Goal: Complete application form: Complete application form

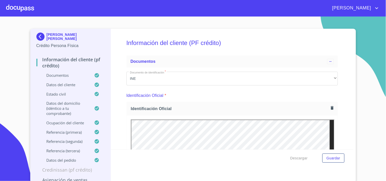
scroll to position [1040, 0]
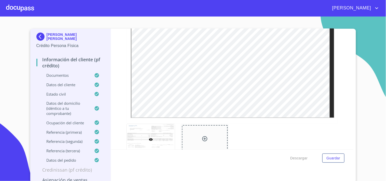
click at [27, 10] on div at bounding box center [20, 8] width 28 height 16
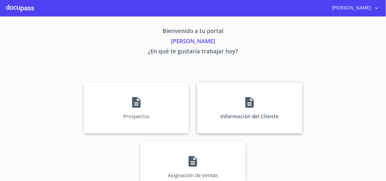
click at [261, 110] on div "Información del Cliente" at bounding box center [249, 108] width 105 height 51
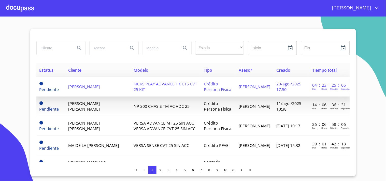
click at [97, 80] on td "[PERSON_NAME]" at bounding box center [97, 87] width 65 height 20
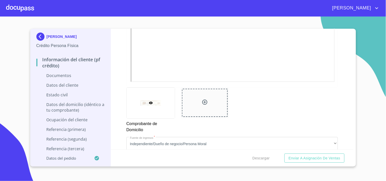
scroll to position [303, 0]
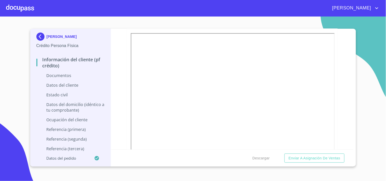
click at [12, 3] on div at bounding box center [20, 8] width 28 height 16
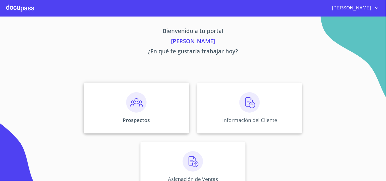
click at [146, 116] on div "Prospectos" at bounding box center [136, 108] width 105 height 51
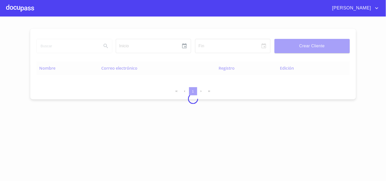
click at [67, 47] on div at bounding box center [193, 99] width 386 height 165
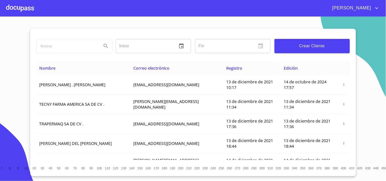
click at [66, 47] on input "search" at bounding box center [67, 46] width 61 height 14
type input "[PERSON_NAME]"
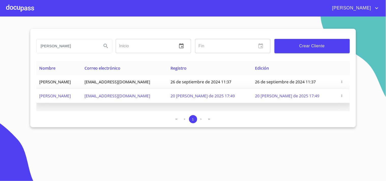
click at [344, 93] on button "button" at bounding box center [342, 95] width 5 height 5
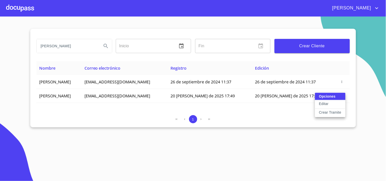
click at [331, 108] on button "Editar" at bounding box center [330, 104] width 31 height 9
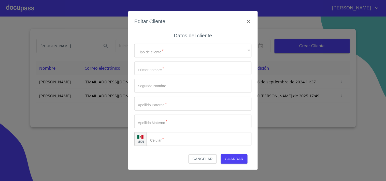
type input "ANGEL"
type input "[PERSON_NAME]"
type input "MORA"
type input "AGUILAR"
type input "[PHONE_NUMBER]"
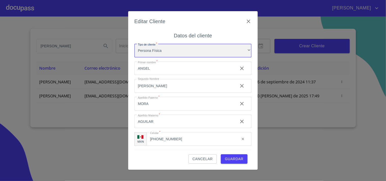
click at [198, 51] on div "Persona Física" at bounding box center [192, 51] width 117 height 14
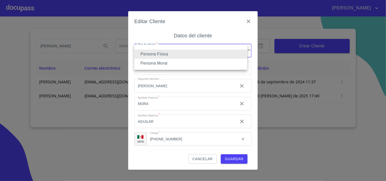
click at [174, 53] on li "Persona Física" at bounding box center [190, 54] width 113 height 9
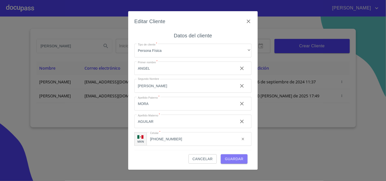
click at [234, 160] on span "Guardar" at bounding box center [234, 159] width 19 height 6
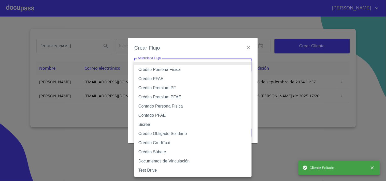
click at [213, 67] on body "[PERSON_NAME] [PERSON_NAME] Inicio ​ Fin ​ Crear Cliente Nombre Correo electrón…" at bounding box center [193, 90] width 386 height 181
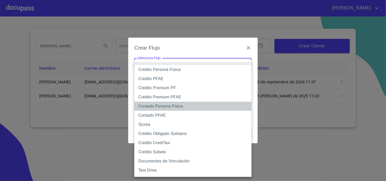
click at [176, 106] on li "Contado Persona Física" at bounding box center [192, 106] width 117 height 9
type input "61b10eea9b8c202ad57ac5da"
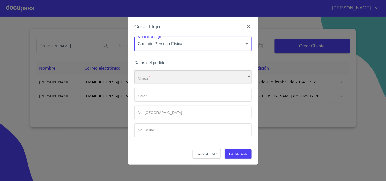
click at [167, 74] on div "​" at bounding box center [192, 78] width 117 height 14
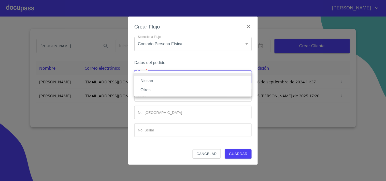
click at [147, 80] on li "Nissan" at bounding box center [192, 80] width 117 height 9
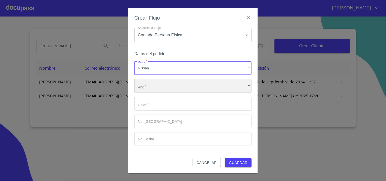
click at [156, 90] on div "​" at bounding box center [192, 86] width 117 height 14
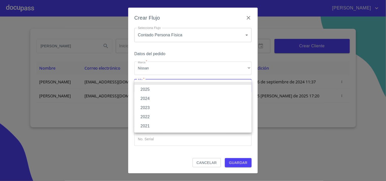
click at [155, 89] on li "2025" at bounding box center [192, 89] width 117 height 9
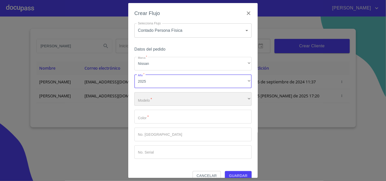
click at [157, 100] on div "​" at bounding box center [192, 99] width 117 height 14
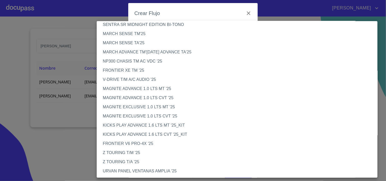
scroll to position [28, 0]
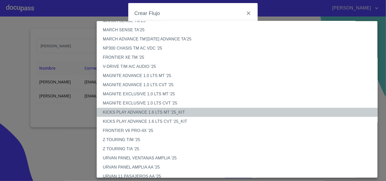
click at [178, 111] on li "KICKS PLAY ADVANCE 1.6 LTS MT '25_KIT" at bounding box center [240, 112] width 286 height 9
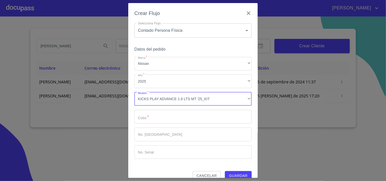
click at [181, 121] on input "Marca   *" at bounding box center [192, 117] width 117 height 14
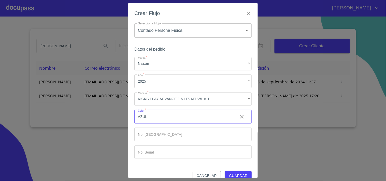
type input "AZUL"
click at [173, 139] on input "Marca   *" at bounding box center [192, 135] width 117 height 14
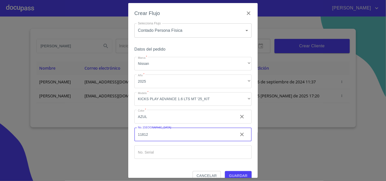
type input "11812"
click at [238, 175] on span "Guardar" at bounding box center [238, 176] width 19 height 6
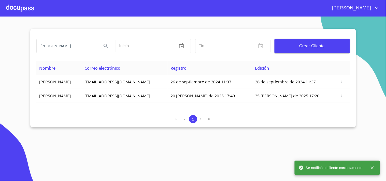
click at [33, 7] on div at bounding box center [20, 8] width 28 height 16
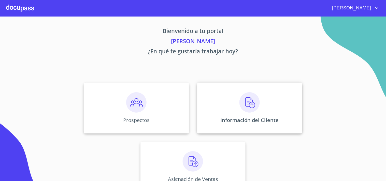
click at [240, 111] on img at bounding box center [250, 102] width 20 height 20
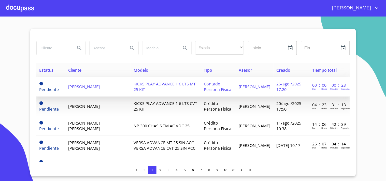
click at [90, 86] on span "[PERSON_NAME]" at bounding box center [84, 87] width 32 height 6
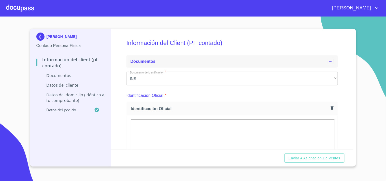
click at [235, 57] on div "Documentos" at bounding box center [233, 62] width 212 height 12
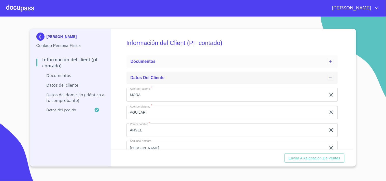
click at [329, 77] on icon at bounding box center [331, 78] width 4 height 4
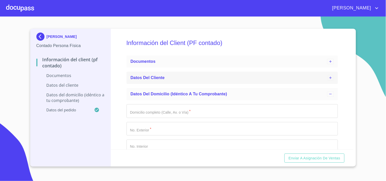
click at [330, 77] on icon at bounding box center [331, 78] width 2 height 2
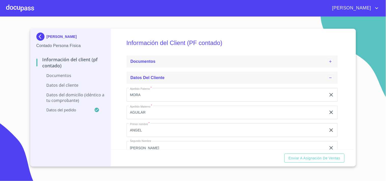
click at [329, 63] on icon at bounding box center [331, 62] width 4 height 4
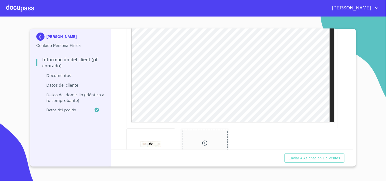
scroll to position [223, 0]
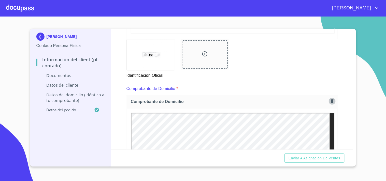
click at [331, 100] on icon "button" at bounding box center [332, 102] width 3 height 4
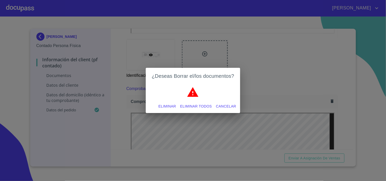
click at [200, 108] on span "Eliminar todos" at bounding box center [196, 106] width 32 height 6
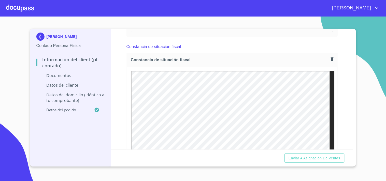
scroll to position [342, 0]
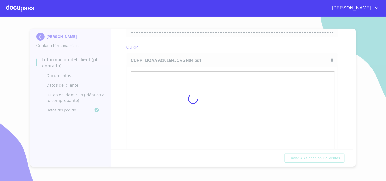
click at [210, 55] on div at bounding box center [193, 99] width 386 height 165
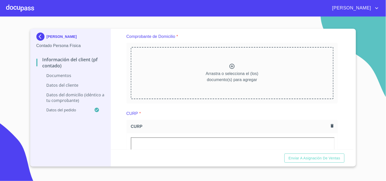
scroll to position [262, 0]
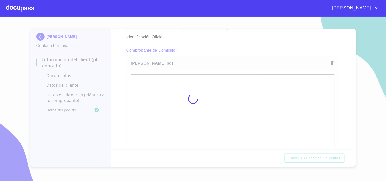
click at [228, 37] on div at bounding box center [193, 99] width 386 height 165
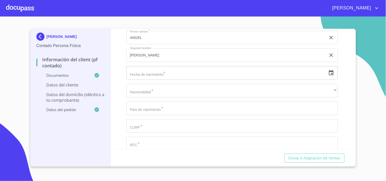
scroll to position [985, 0]
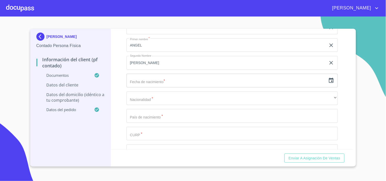
click at [196, 76] on input "text" at bounding box center [227, 81] width 200 height 14
click at [329, 78] on icon "button" at bounding box center [332, 81] width 6 height 6
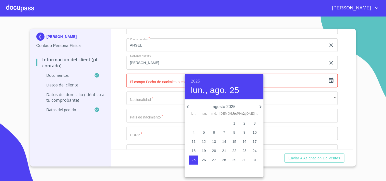
click at [194, 80] on h6 "2025" at bounding box center [195, 81] width 9 height 7
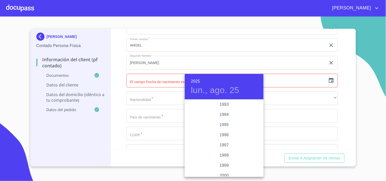
scroll to position [677, 0]
click at [220, 121] on div "1993" at bounding box center [224, 121] width 79 height 10
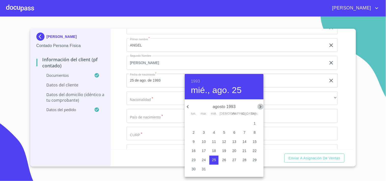
click at [261, 108] on icon "button" at bounding box center [261, 106] width 2 height 3
click at [245, 143] on p "16" at bounding box center [245, 141] width 4 height 5
type input "16 de oct. de 1993"
click at [144, 98] on div at bounding box center [193, 90] width 386 height 181
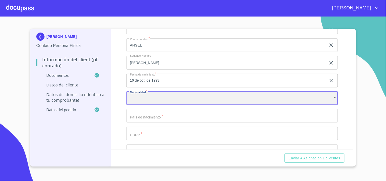
click at [152, 96] on div "​" at bounding box center [233, 99] width 212 height 14
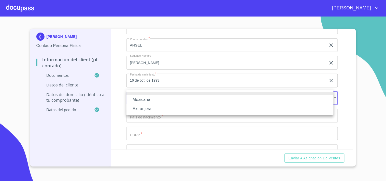
click at [147, 101] on li "Mexicana" at bounding box center [230, 99] width 207 height 9
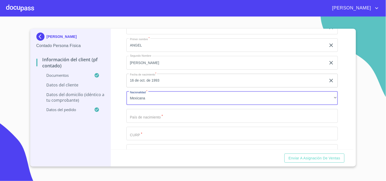
click at [143, 116] on input "Documento de identificación   *" at bounding box center [233, 116] width 212 height 14
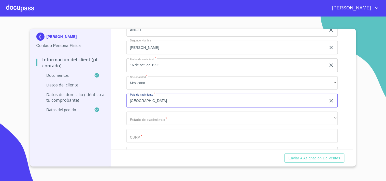
scroll to position [1013, 0]
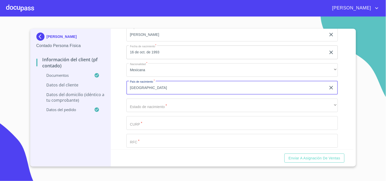
type input "[GEOGRAPHIC_DATA]"
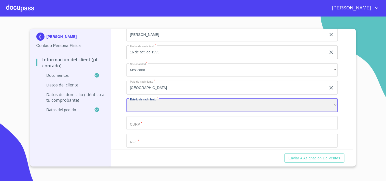
click at [142, 104] on div "​" at bounding box center [233, 106] width 212 height 14
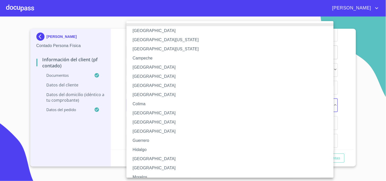
click at [146, 158] on li "[GEOGRAPHIC_DATA]" at bounding box center [233, 159] width 212 height 9
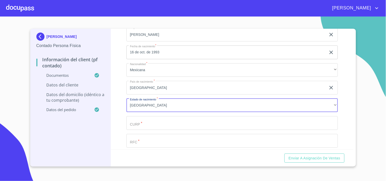
click at [148, 126] on input "Documento de identificación   *" at bounding box center [233, 123] width 212 height 14
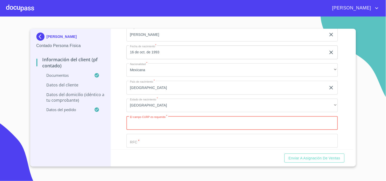
click at [132, 118] on input "Documento de identificación   *" at bounding box center [233, 123] width 212 height 14
paste input "MOAA931016HJCRGN04"
type input "MOAA931016HJCRGN04"
click at [146, 140] on input "Documento de identificación   *" at bounding box center [233, 141] width 212 height 14
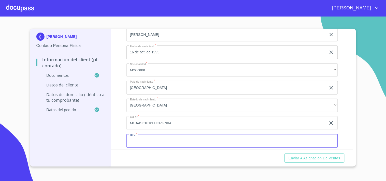
paste input "MOAA931016HJCRGN04"
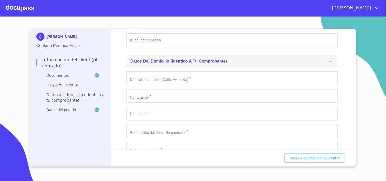
scroll to position [1155, 0]
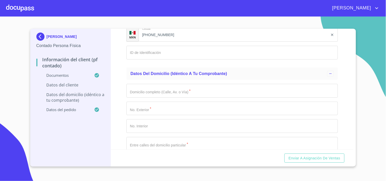
type input "MOAA931016"
click at [166, 91] on input "Documento de identificación   *" at bounding box center [233, 91] width 212 height 14
type input "BRUO MORENO A"
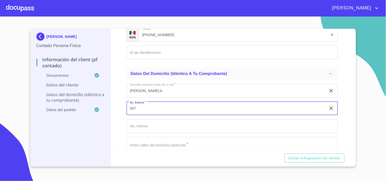
type input "547"
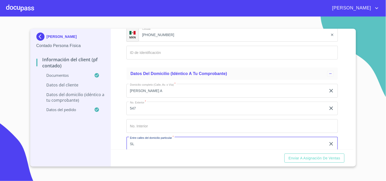
type input "S"
type input "ALCALDE"
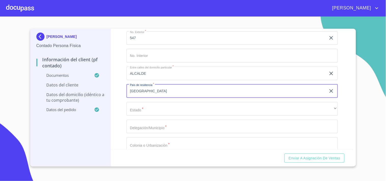
type input "[GEOGRAPHIC_DATA]"
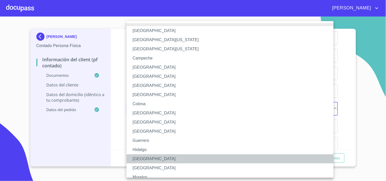
click at [134, 157] on li "[GEOGRAPHIC_DATA]" at bounding box center [233, 159] width 212 height 9
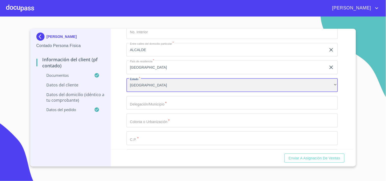
scroll to position [1254, 0]
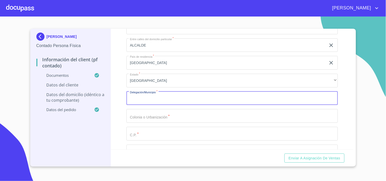
click at [154, 101] on input "Documento de identificación   *" at bounding box center [233, 99] width 212 height 14
type input "T"
type input "GUADALAJARA"
click at [165, 114] on input "Documento de identificación   *" at bounding box center [233, 116] width 212 height 14
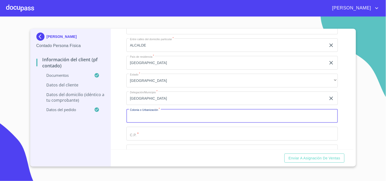
click at [164, 117] on input "Documento de identificación   *" at bounding box center [233, 116] width 212 height 14
type input "J"
type input "JARDINES ALCALDE"
click at [189, 135] on input "Documento de identificación   *" at bounding box center [233, 134] width 212 height 14
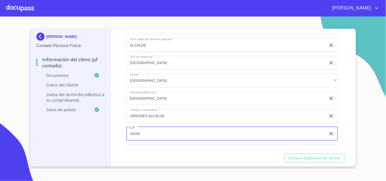
scroll to position [1282, 0]
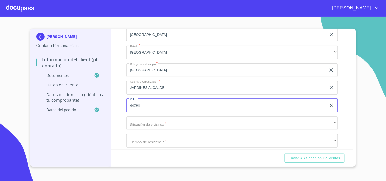
type input "44298"
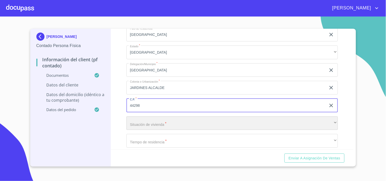
click at [165, 122] on div "​" at bounding box center [233, 124] width 212 height 14
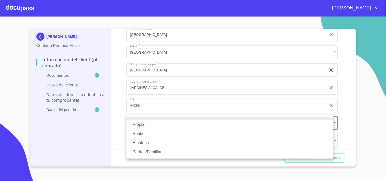
click at [143, 124] on li "Propia" at bounding box center [230, 124] width 207 height 9
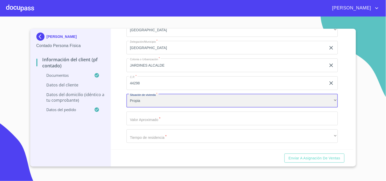
scroll to position [1310, 0]
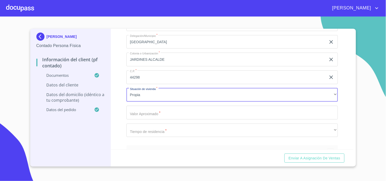
click at [154, 111] on input "Documento de identificación   *" at bounding box center [233, 113] width 212 height 14
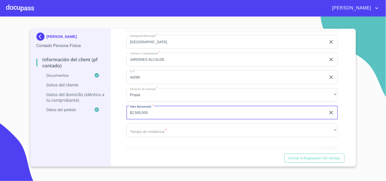
type input "$2,500,000"
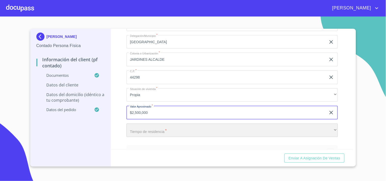
click at [176, 124] on div "​" at bounding box center [233, 131] width 212 height 14
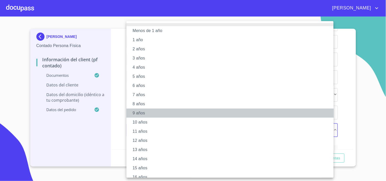
click at [141, 114] on li "9 años" at bounding box center [233, 113] width 212 height 9
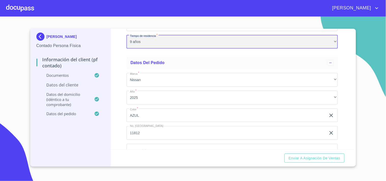
scroll to position [1410, 0]
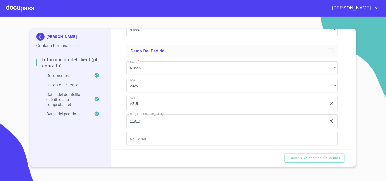
click at [124, 110] on div "Información del Client (PF contado) Documentos Documento de identificación   * …" at bounding box center [232, 89] width 243 height 121
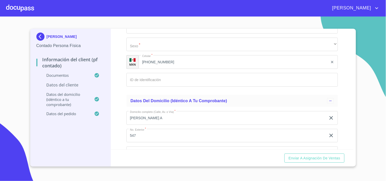
scroll to position [1099, 0]
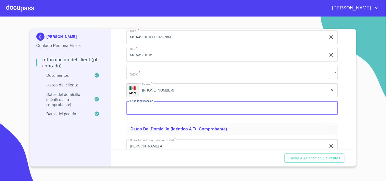
click at [163, 106] on input "Documento de identificación   *" at bounding box center [233, 108] width 212 height 14
type input "2609520161"
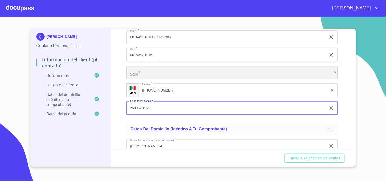
click at [166, 68] on div "​" at bounding box center [233, 73] width 212 height 14
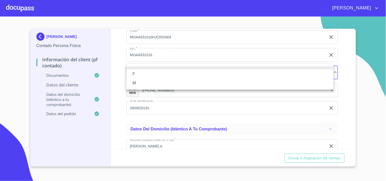
click at [142, 79] on li "M" at bounding box center [230, 83] width 207 height 9
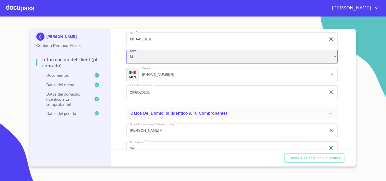
scroll to position [1128, 0]
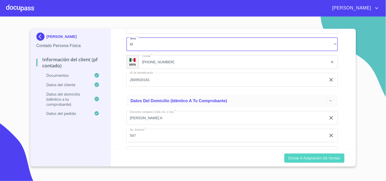
click at [308, 156] on span "Enviar a Asignación de Ventas" at bounding box center [315, 158] width 52 height 6
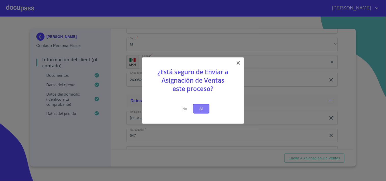
click at [205, 109] on span "Si" at bounding box center [201, 109] width 8 height 6
